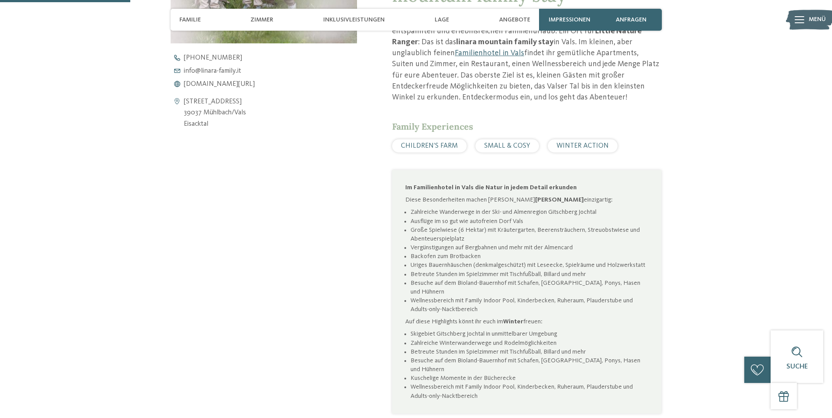
scroll to position [439, 0]
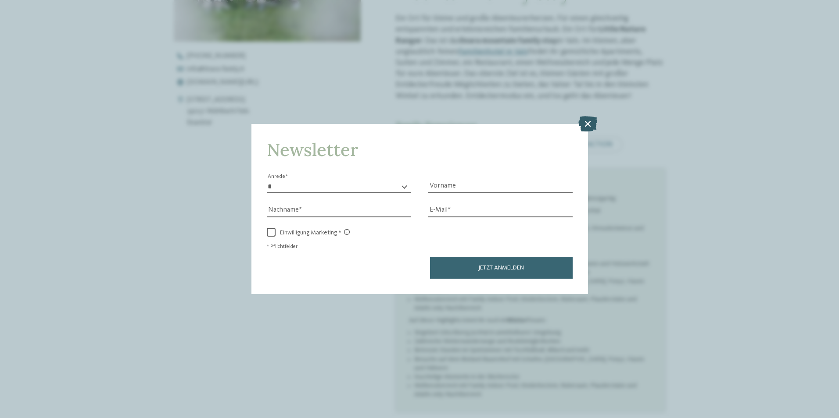
click at [588, 118] on icon at bounding box center [587, 123] width 19 height 15
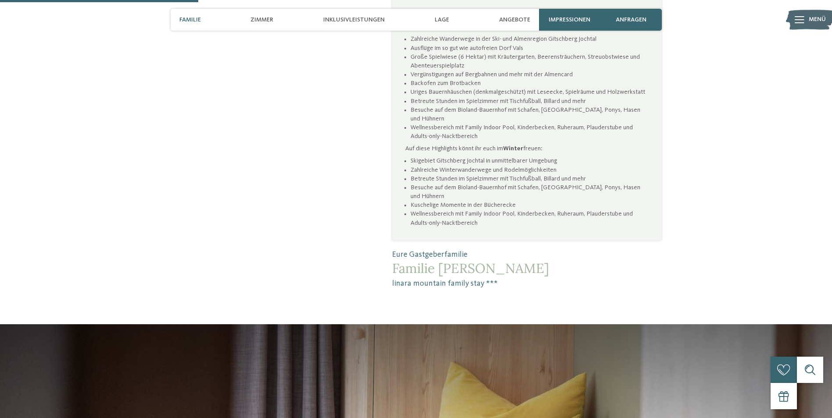
scroll to position [702, 0]
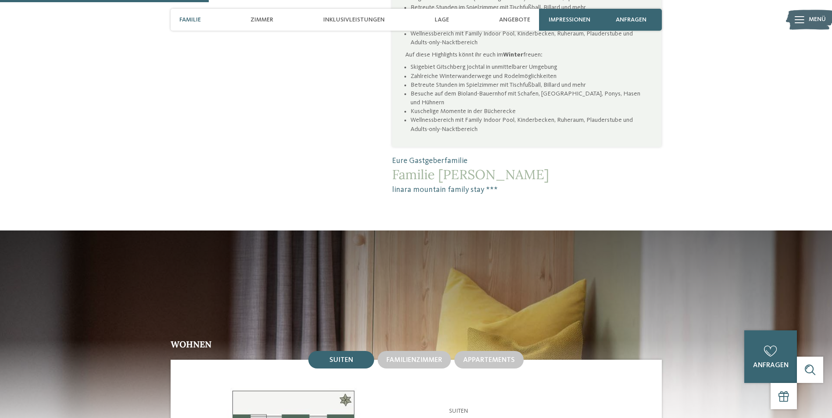
click at [447, 167] on span "Familie [PERSON_NAME]" at bounding box center [526, 175] width 269 height 16
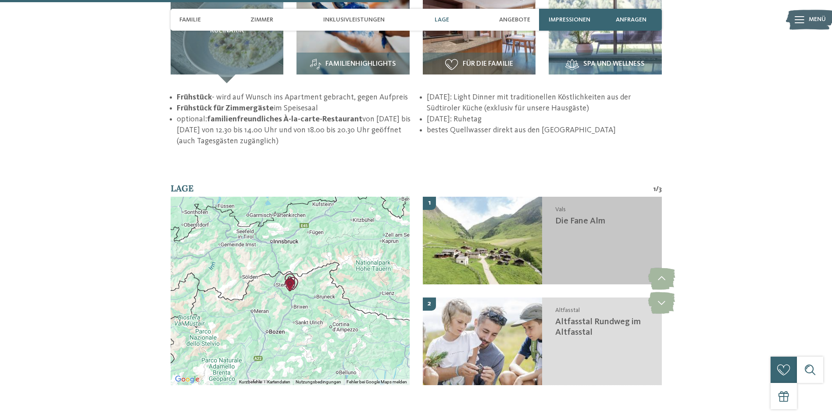
scroll to position [1316, 0]
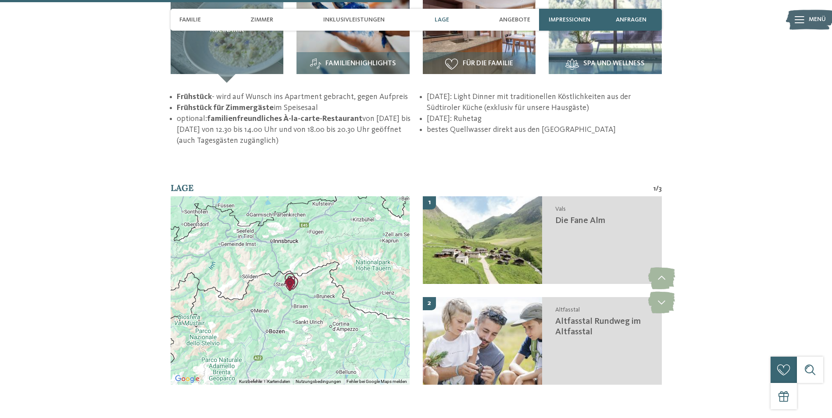
click at [290, 278] on img "Valler Rundweg" at bounding box center [289, 284] width 13 height 13
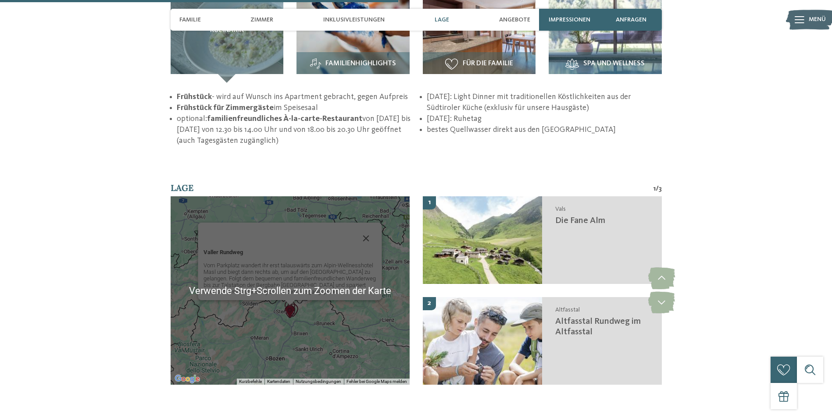
scroll to position [1360, 0]
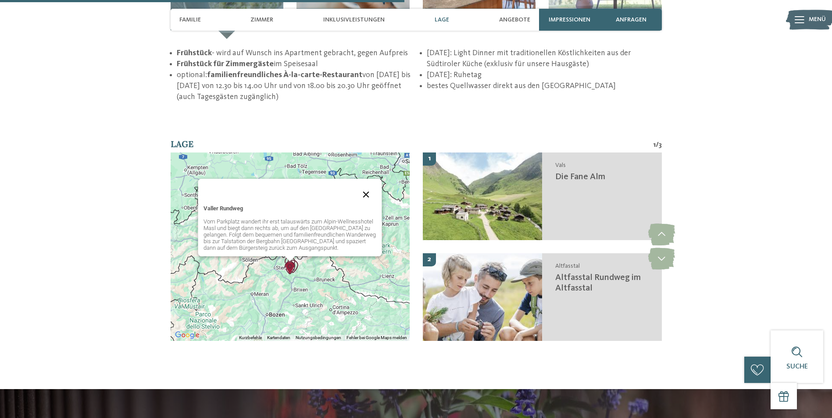
click at [365, 184] on button "Schließen" at bounding box center [366, 194] width 21 height 21
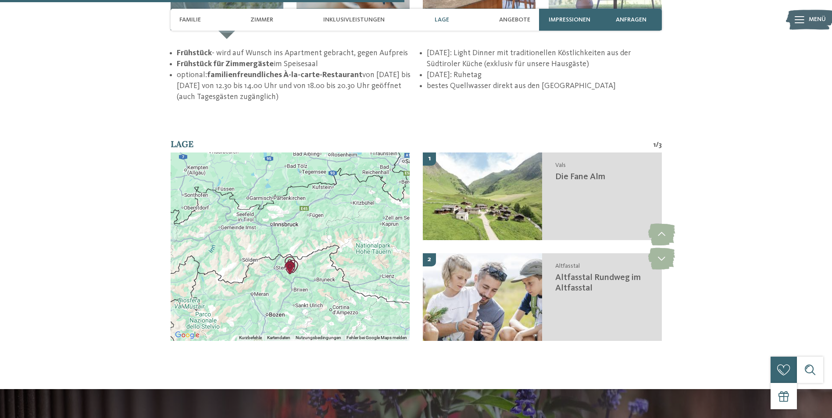
click at [297, 260] on img "Altfasstal Rundweg im Altfasstal" at bounding box center [292, 266] width 13 height 13
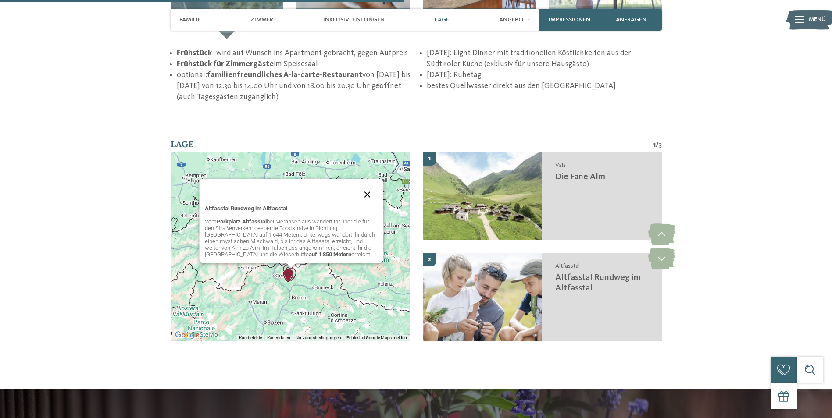
click at [368, 184] on button "Schließen" at bounding box center [367, 194] width 21 height 21
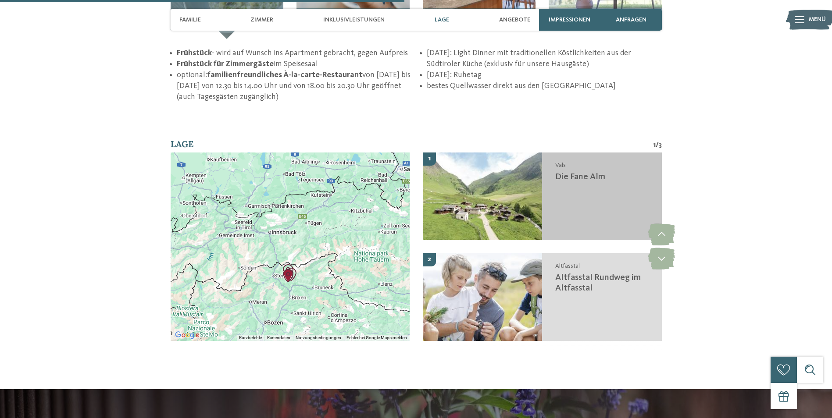
click at [472, 170] on img at bounding box center [483, 197] width 120 height 88
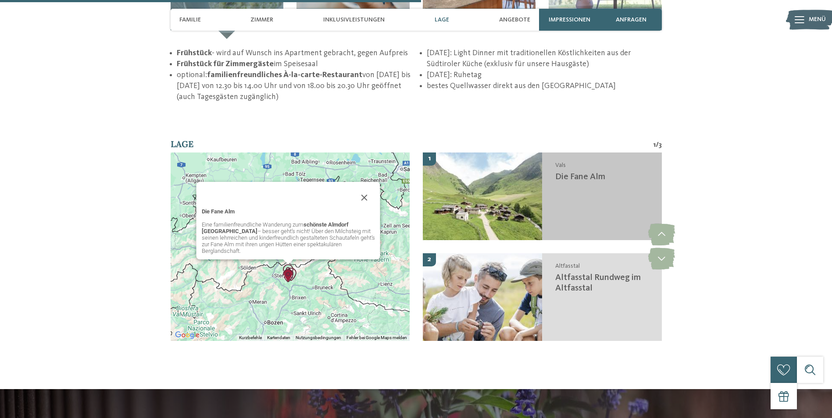
scroll to position [1432, 0]
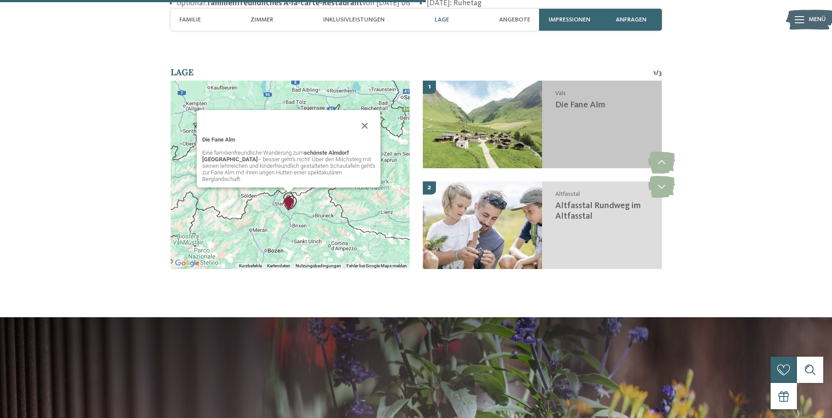
click at [481, 114] on img at bounding box center [483, 125] width 120 height 88
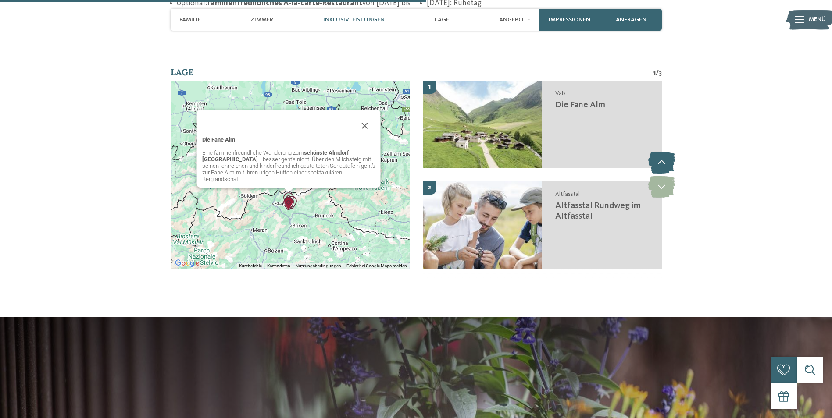
click at [662, 152] on icon at bounding box center [661, 163] width 27 height 22
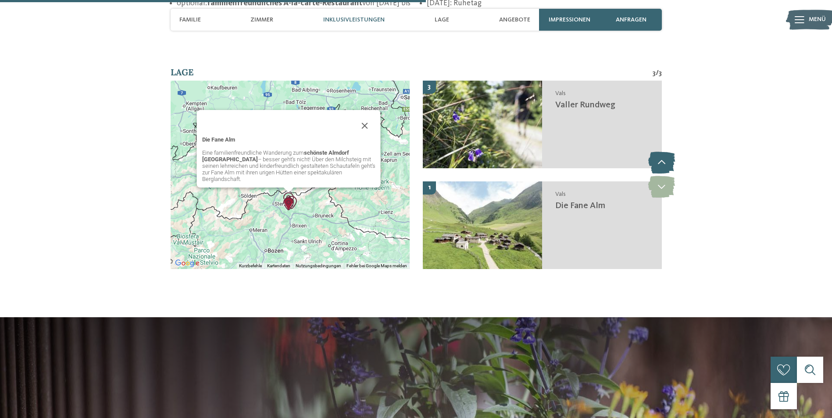
click at [660, 152] on icon at bounding box center [661, 163] width 27 height 22
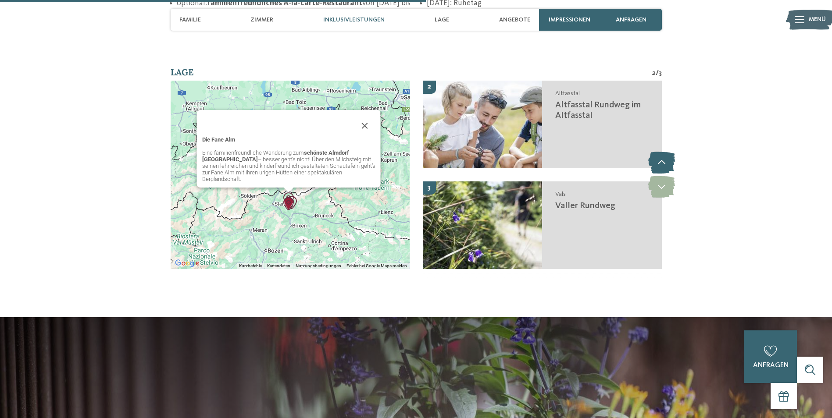
click at [660, 152] on icon at bounding box center [661, 163] width 27 height 22
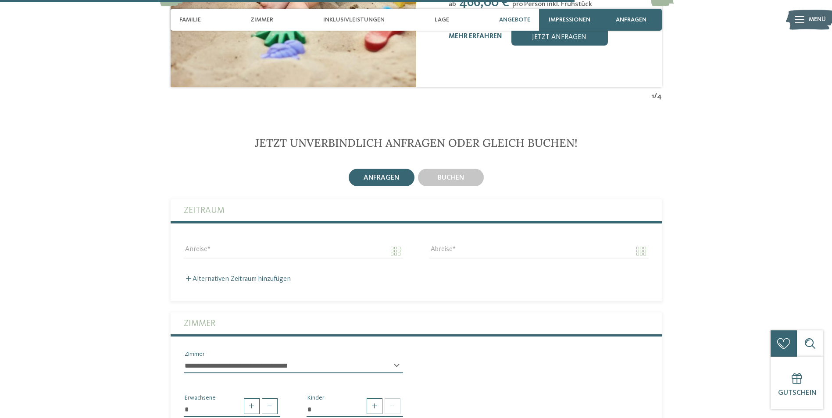
scroll to position [2002, 0]
